Goal: Information Seeking & Learning: Learn about a topic

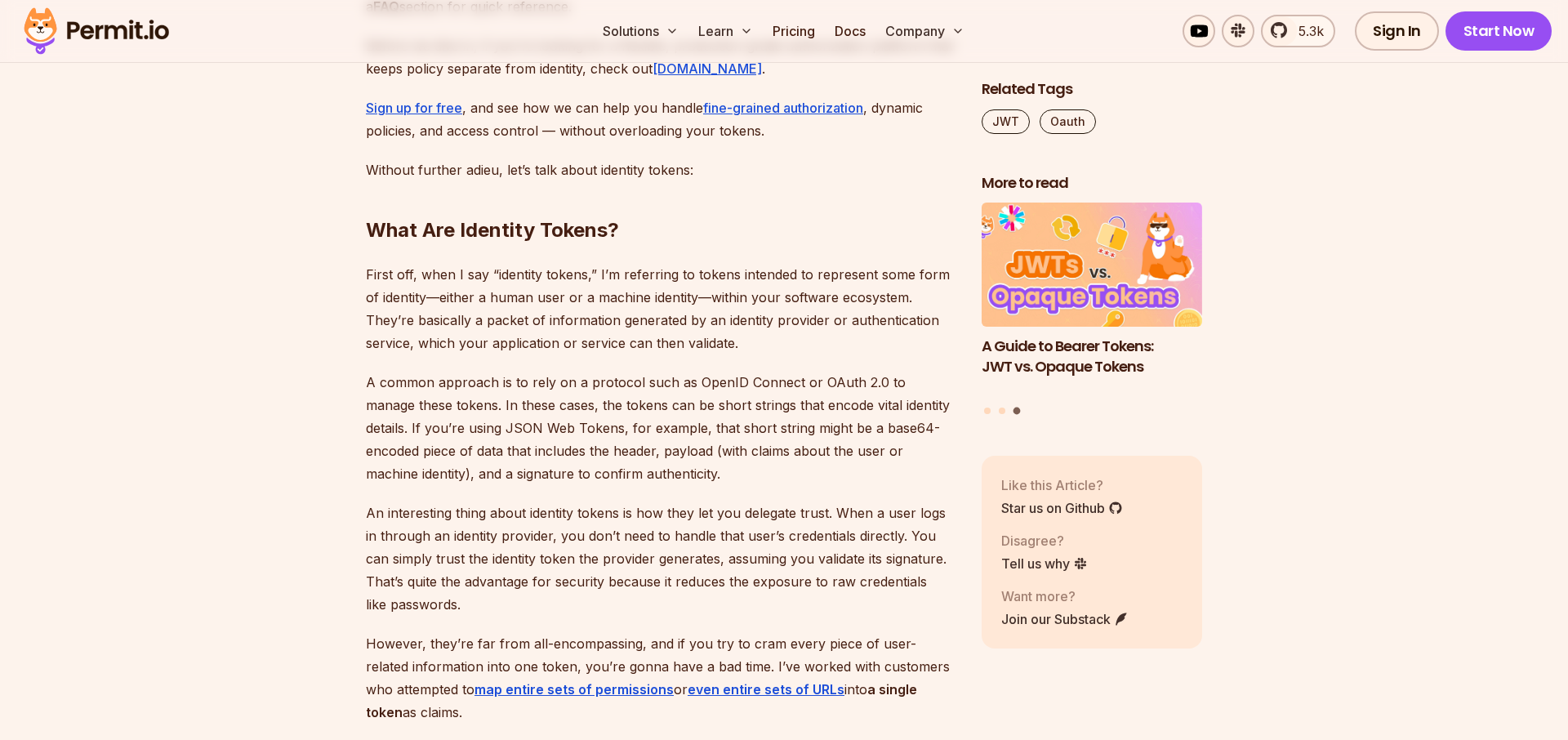
scroll to position [1583, 0]
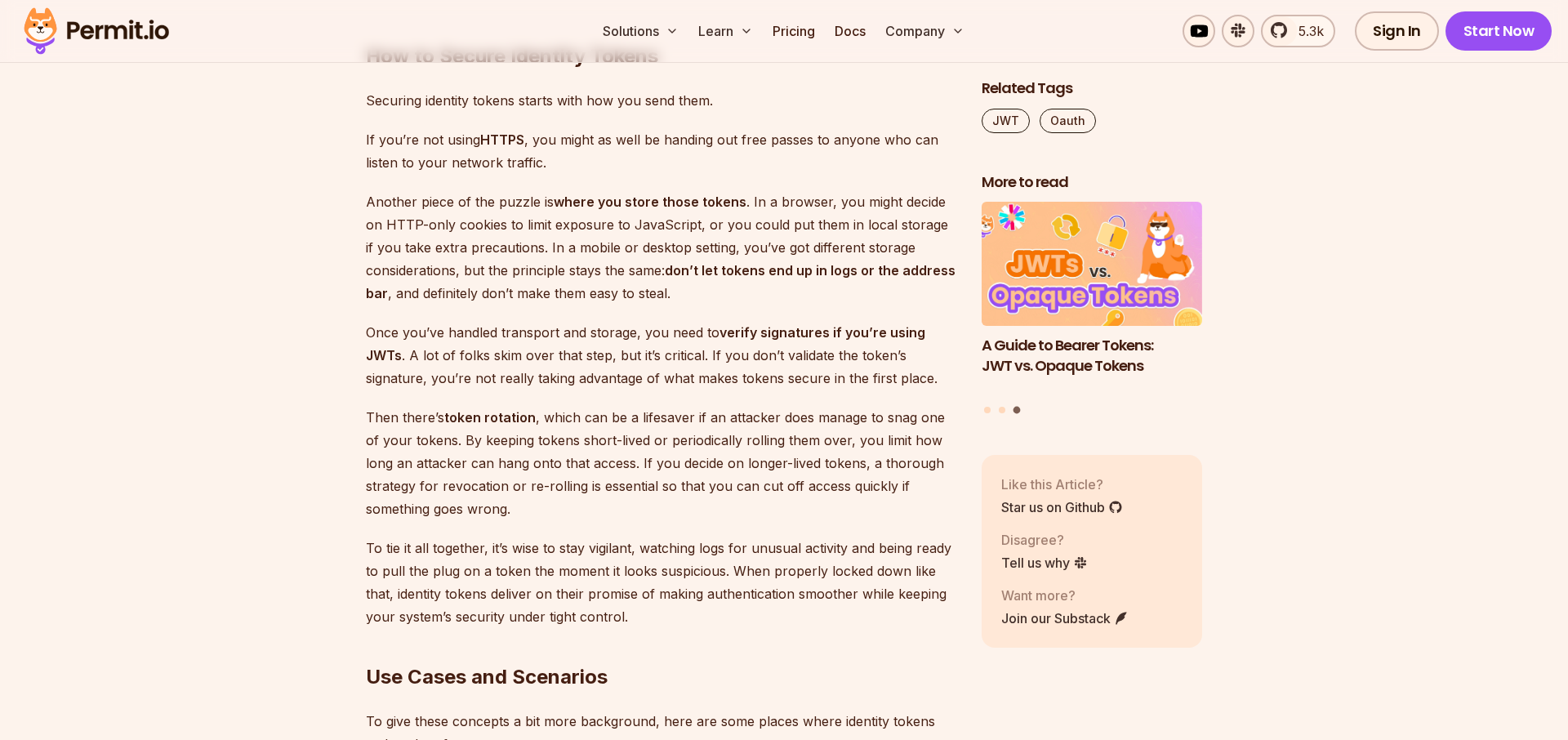
scroll to position [7636, 0]
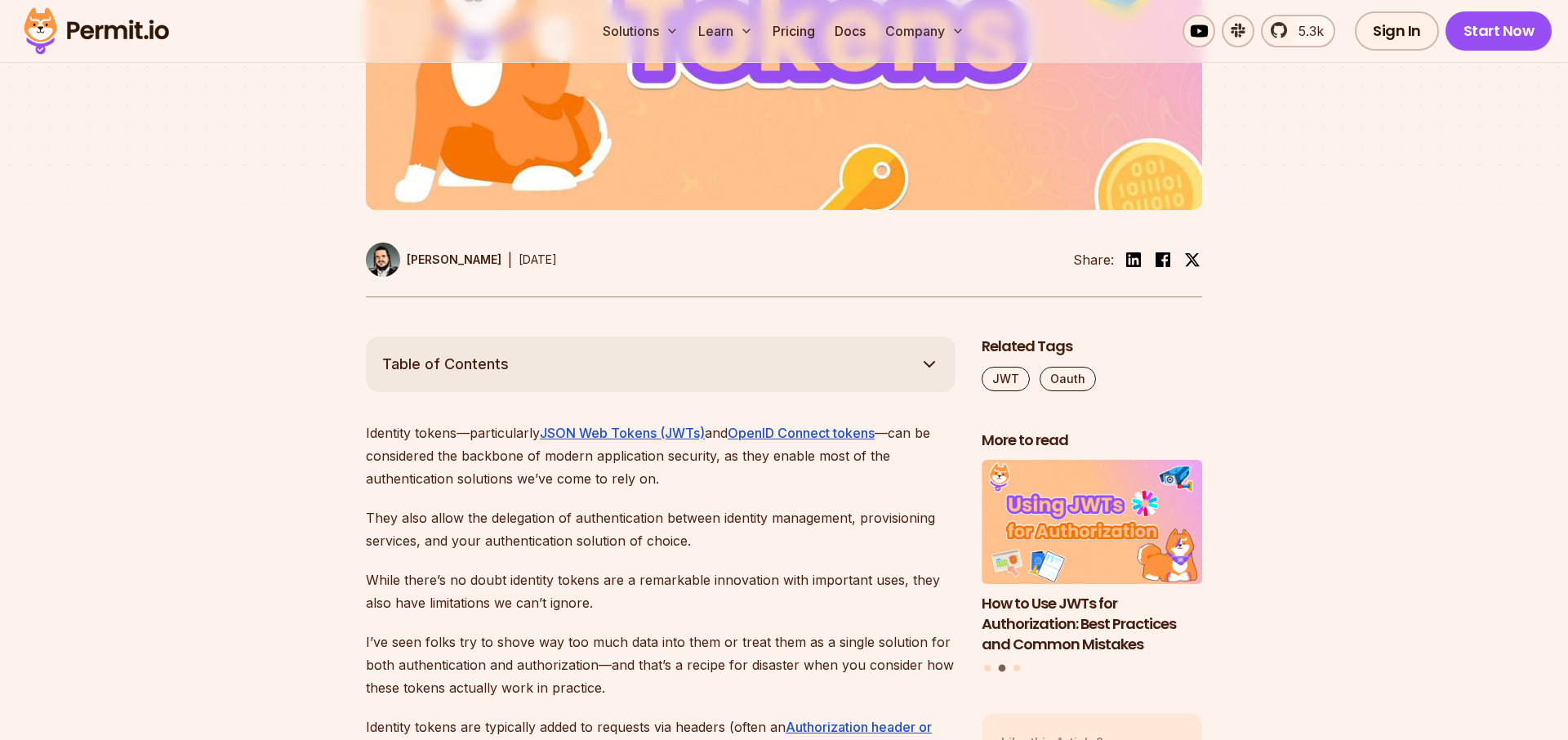
scroll to position [0, 0]
